Goal: Navigation & Orientation: Find specific page/section

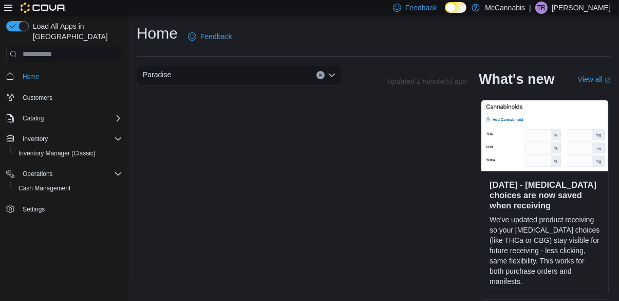
click at [581, 11] on p "Tyler Rowsell" at bounding box center [581, 8] width 59 height 12
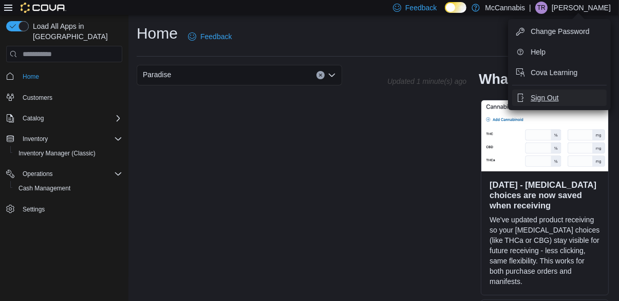
click at [544, 102] on span "Sign Out" at bounding box center [545, 98] width 28 height 10
